Goal: Task Accomplishment & Management: Manage account settings

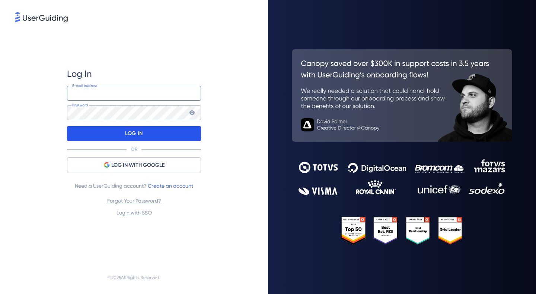
type input "[PERSON_NAME][EMAIL_ADDRESS][DOMAIN_NAME]"
click at [135, 133] on p "LOG IN" at bounding box center [134, 133] width 18 height 12
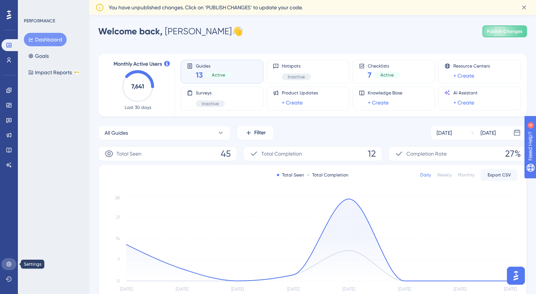
click at [7, 263] on icon at bounding box center [8, 263] width 5 height 5
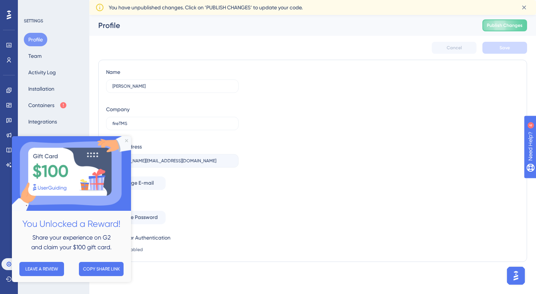
click at [126, 138] on img at bounding box center [71, 173] width 119 height 74
click at [126, 140] on icon "Close Preview" at bounding box center [126, 140] width 3 height 3
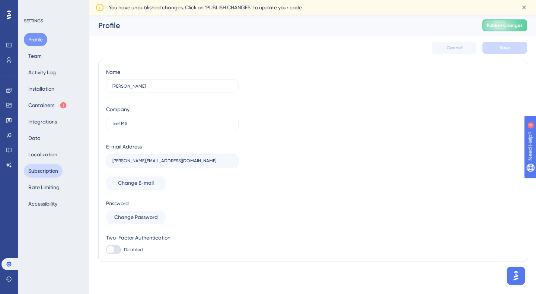
click at [54, 163] on div "Profile Team Activity Log Installation Containers Integrations Data Localizatio…" at bounding box center [54, 121] width 60 height 177
click at [54, 169] on button "Subscription" at bounding box center [43, 170] width 39 height 13
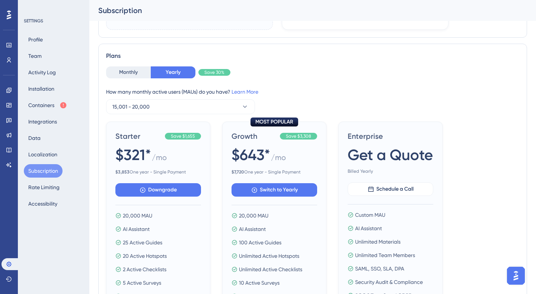
scroll to position [195, 0]
